Goal: Transaction & Acquisition: Purchase product/service

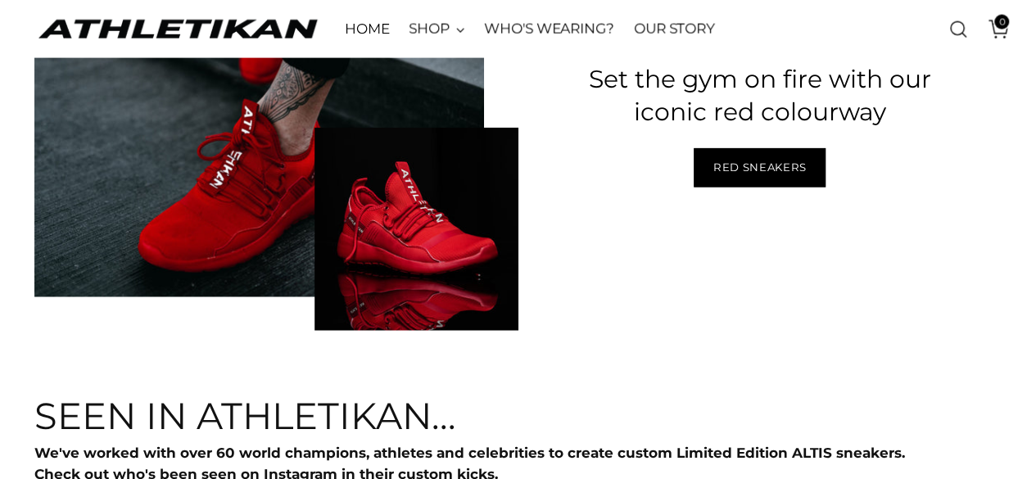
scroll to position [4925, 0]
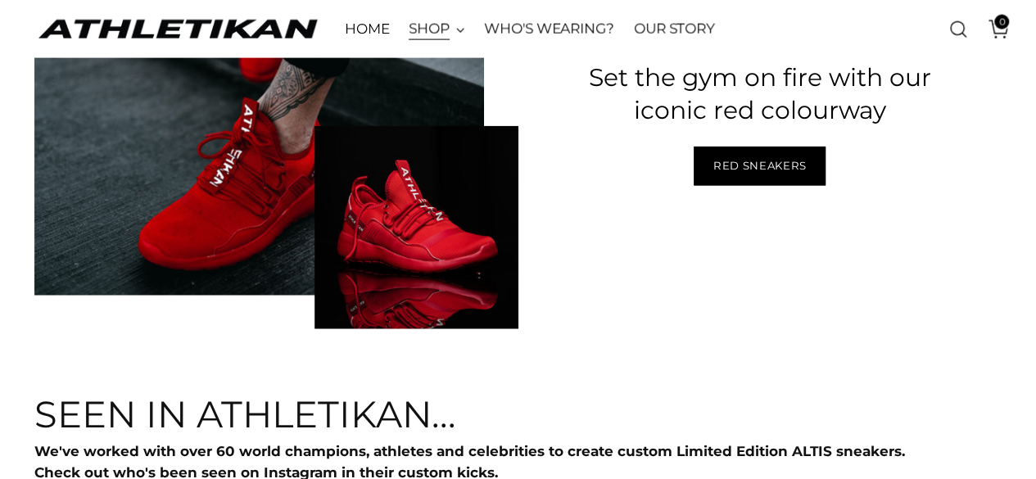
click at [445, 31] on link "SHOP" at bounding box center [437, 29] width 56 height 36
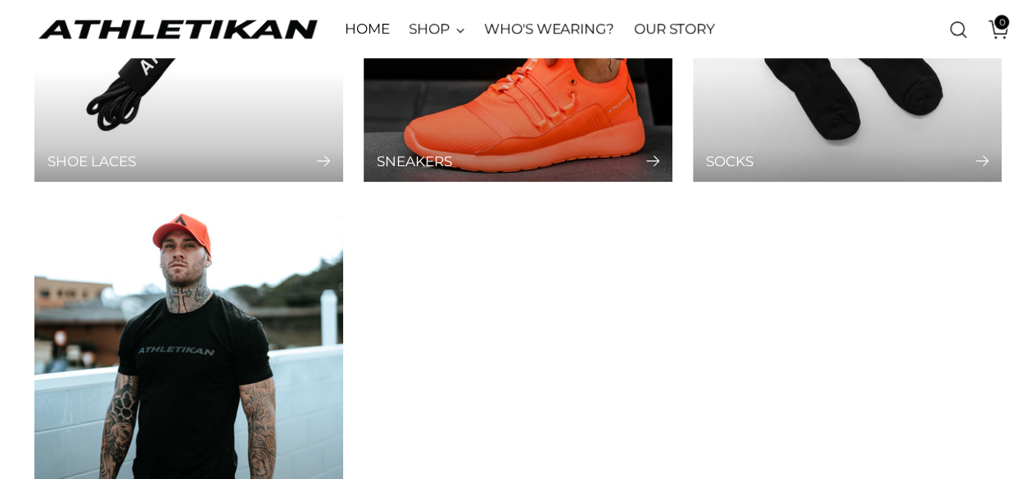
scroll to position [676, 0]
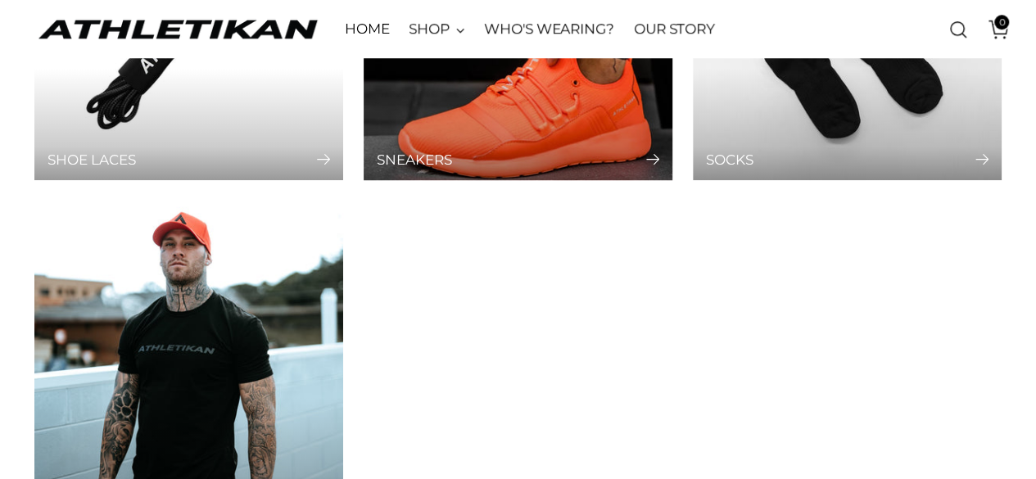
click at [655, 160] on icon "Sneakers" at bounding box center [652, 159] width 12 height 11
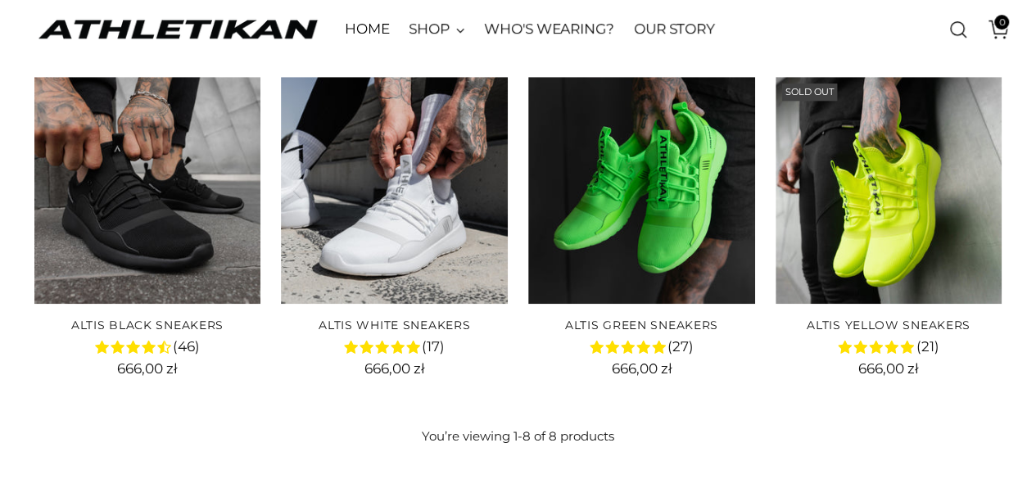
scroll to position [522, 0]
